Goal: Go to known website: Access a specific website the user already knows

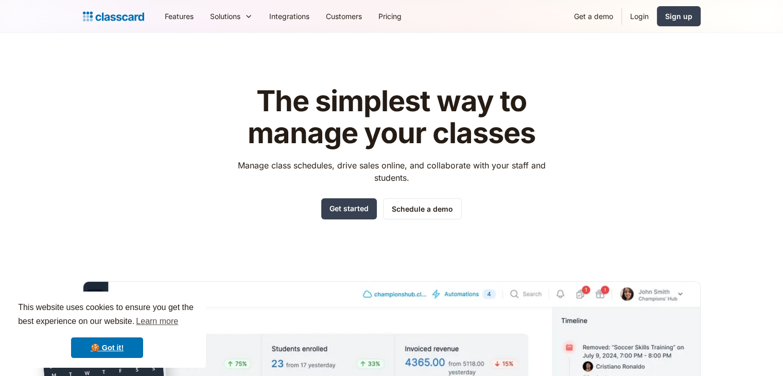
click at [641, 11] on link "Login" at bounding box center [639, 16] width 35 height 23
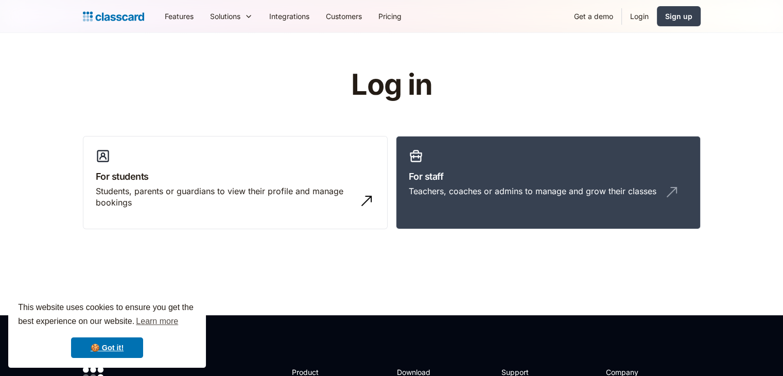
click at [487, 182] on h3 "For staff" at bounding box center [548, 176] width 279 height 14
click at [452, 159] on link "For staff Teachers, coaches or admins to manage and grow their classes" at bounding box center [548, 183] width 305 height 94
